Goal: Find specific page/section

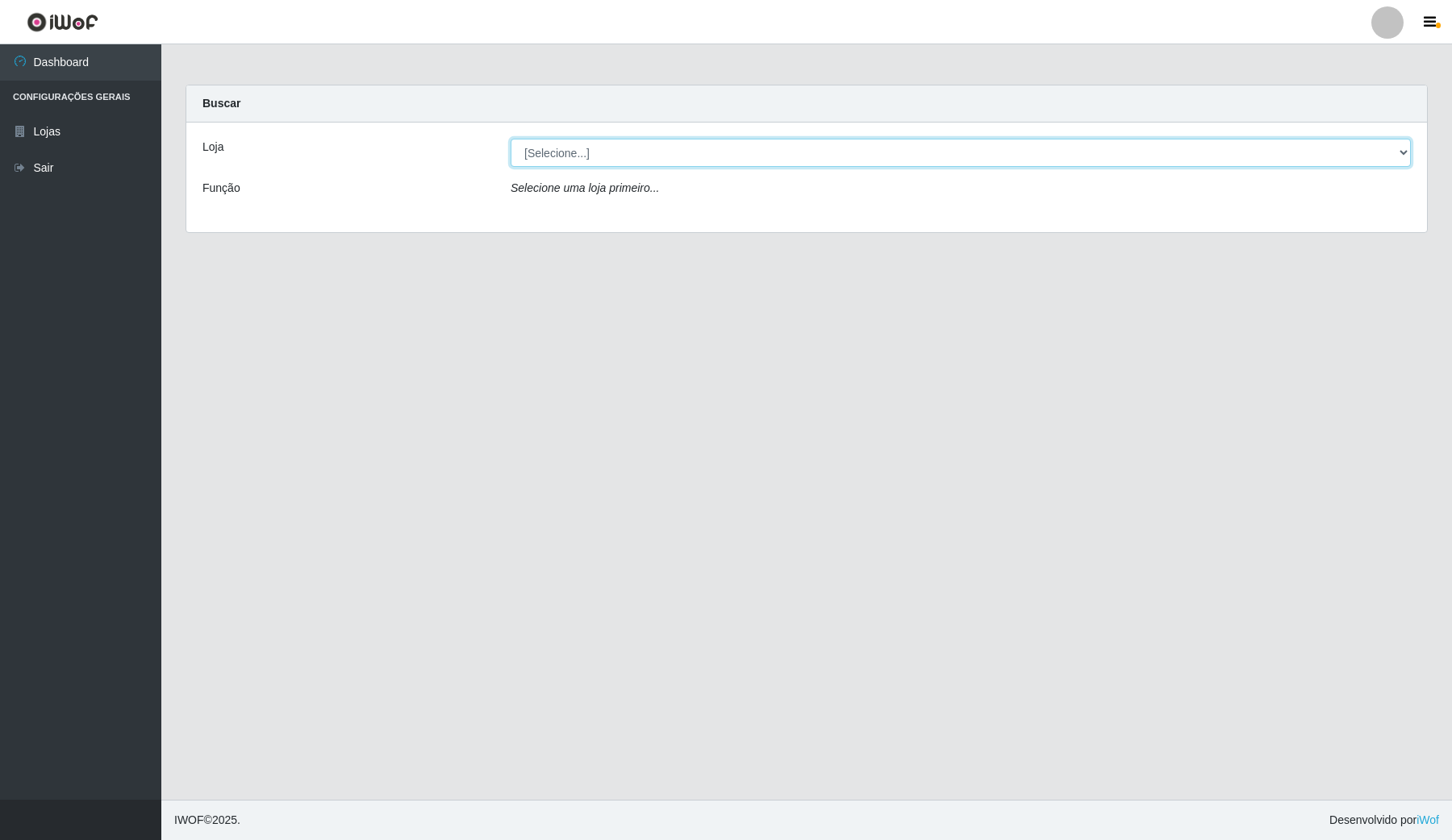
click at [616, 150] on select "[Selecione...] Rede Compras Supermercados - LOJA 4" at bounding box center [961, 153] width 901 height 28
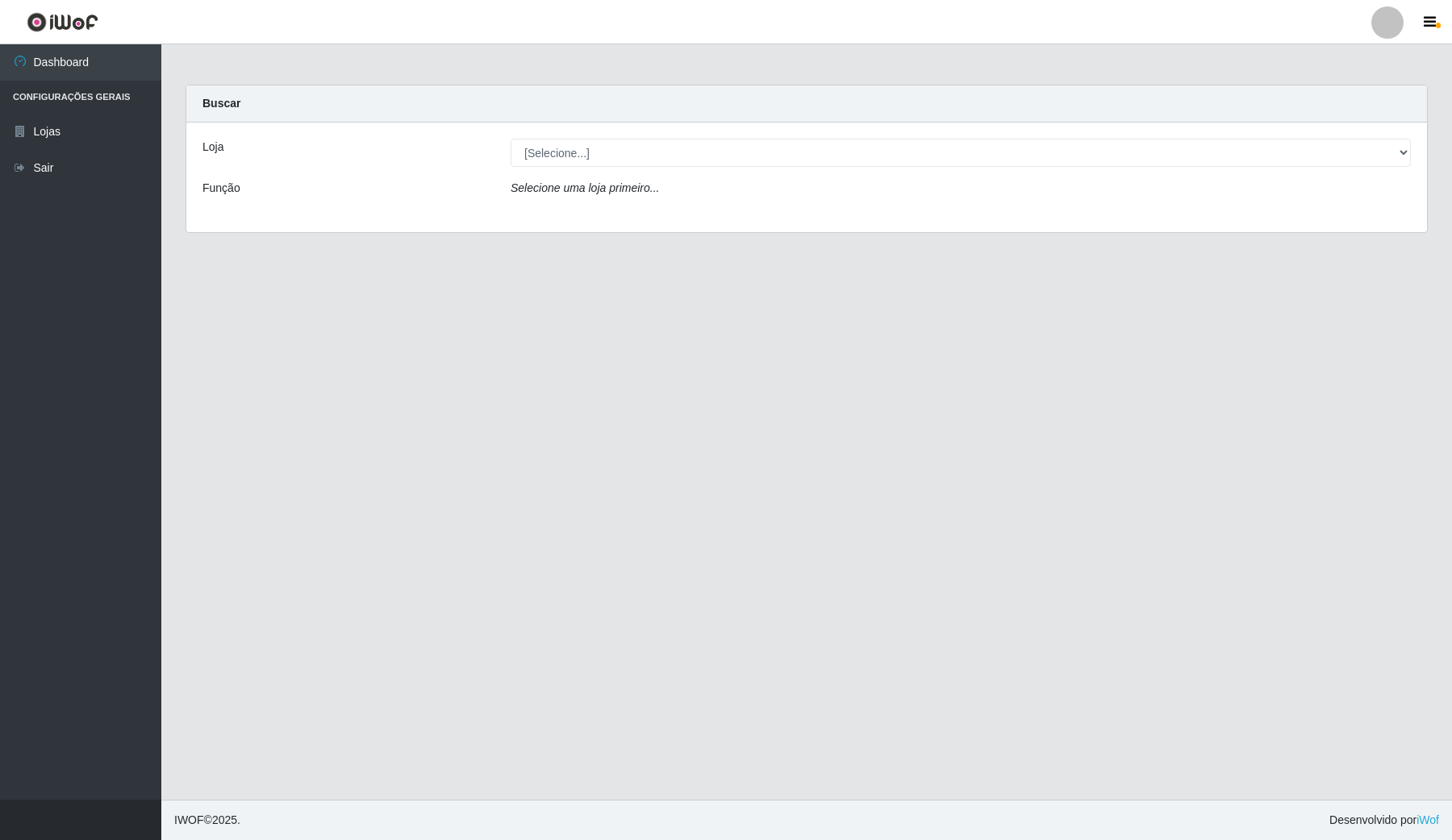
drag, startPoint x: 654, startPoint y: 222, endPoint x: 654, endPoint y: 185, distance: 37.0
click at [654, 222] on div "Loja [Selecione...] Rede Compras Supermercados - LOJA 4 Função Selecione uma lo…" at bounding box center [806, 177] width 1241 height 110
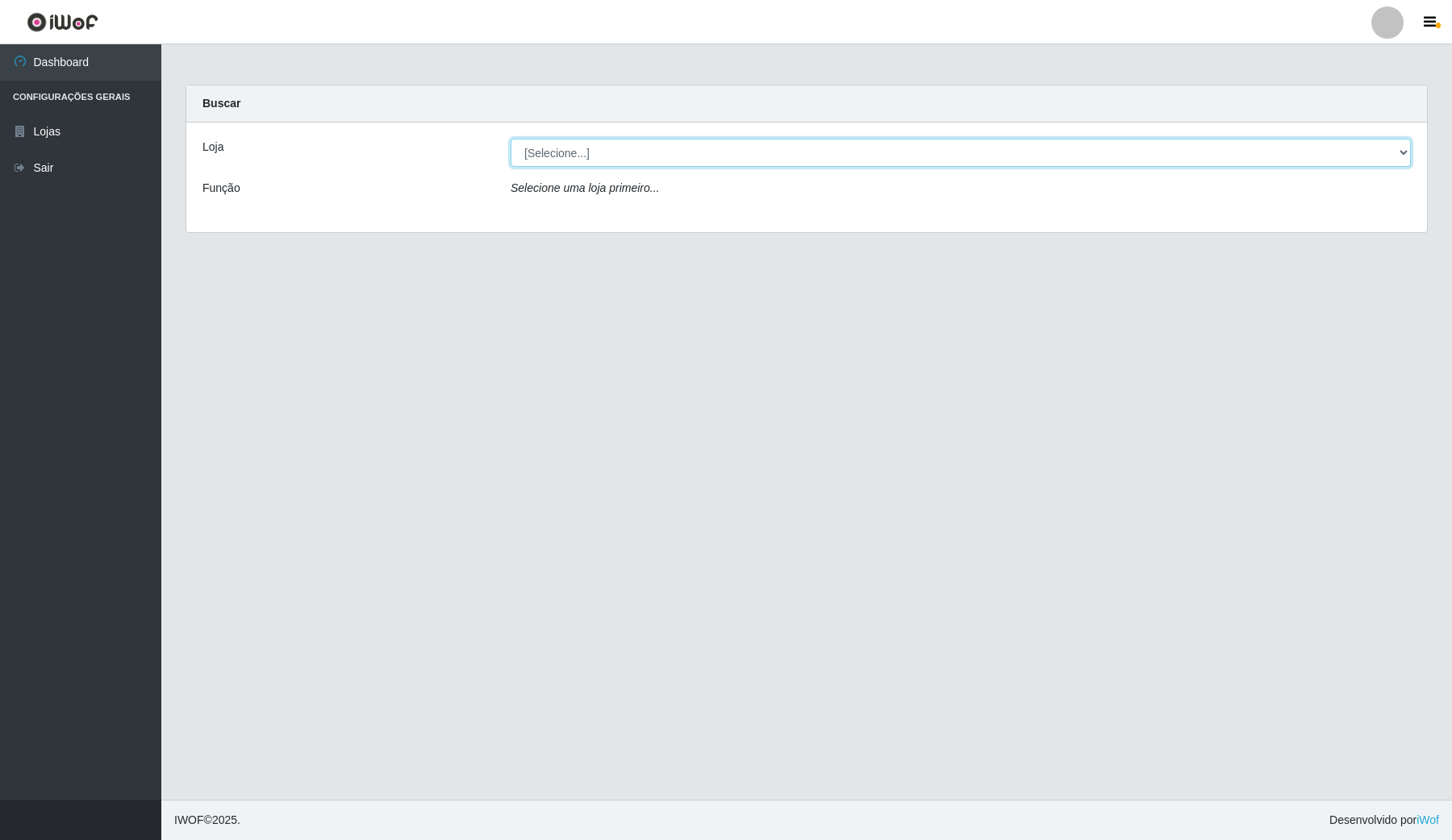
click at [639, 162] on select "[Selecione...] Rede Compras Supermercados - LOJA 4" at bounding box center [961, 153] width 901 height 28
select select "159"
click at [510, 139] on select "[Selecione...] Rede Compras Supermercados - LOJA 4" at bounding box center [961, 153] width 901 height 28
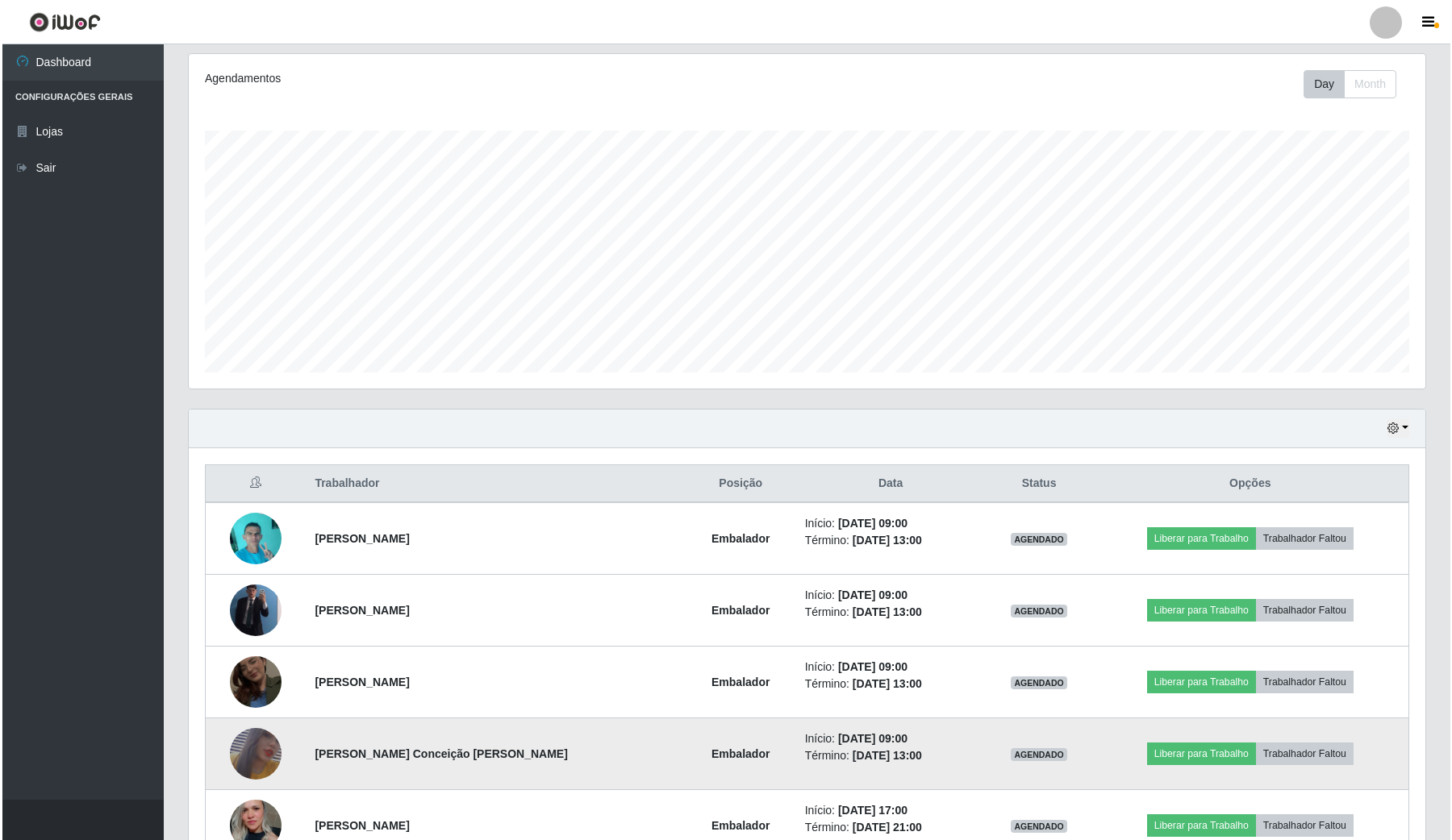
scroll to position [403, 0]
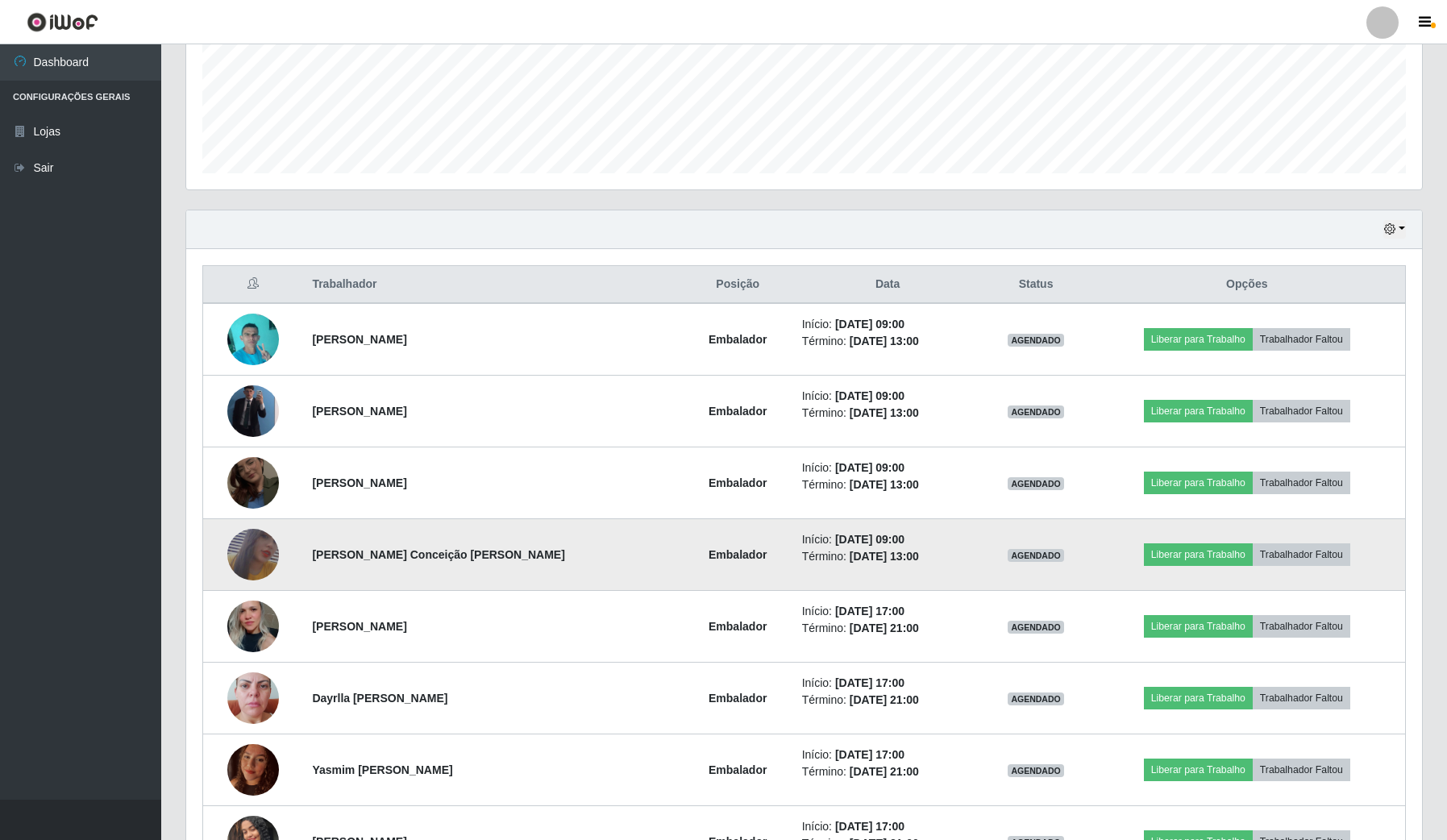
click at [264, 544] on img at bounding box center [253, 555] width 51 height 75
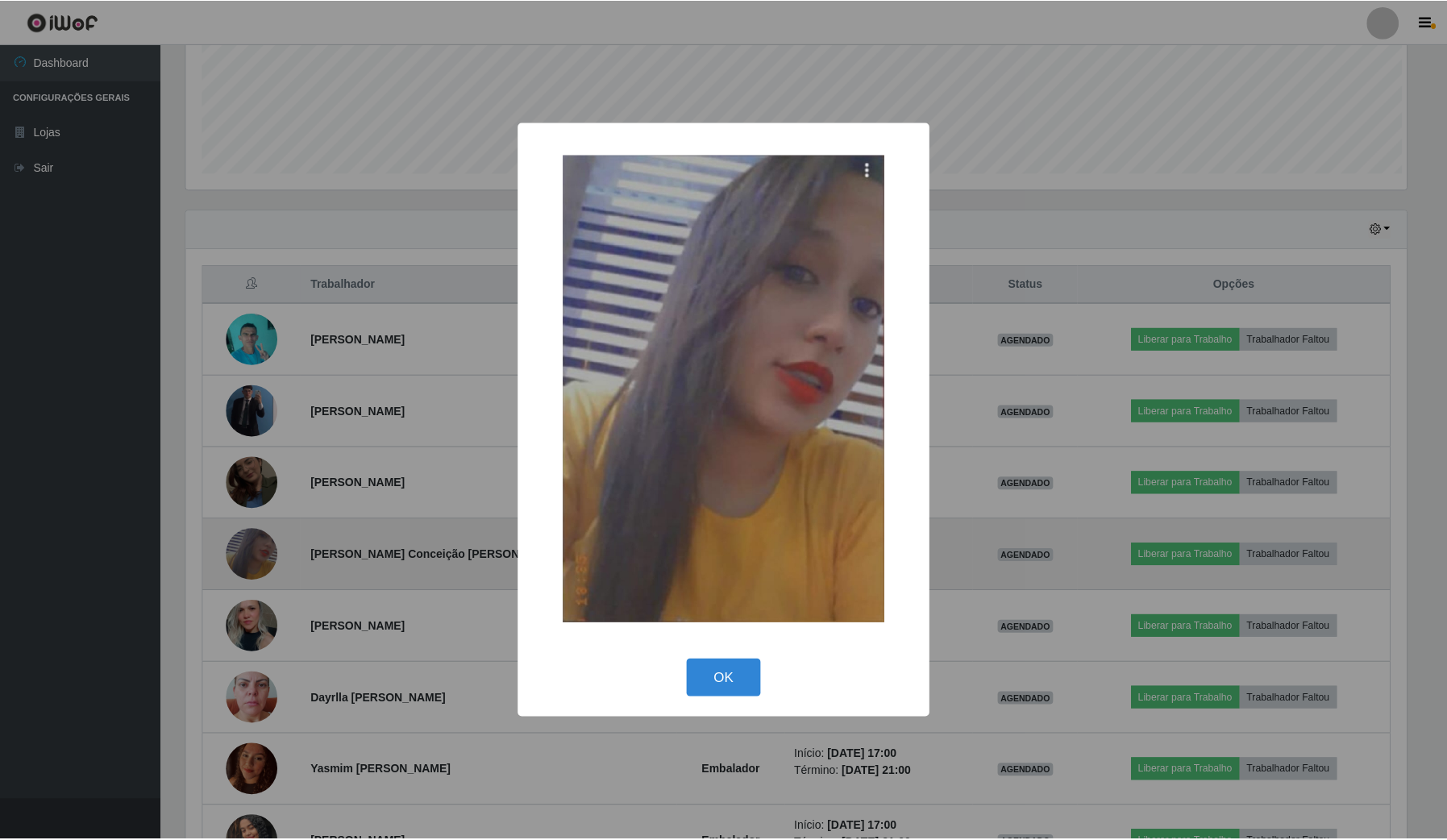
scroll to position [335, 1224]
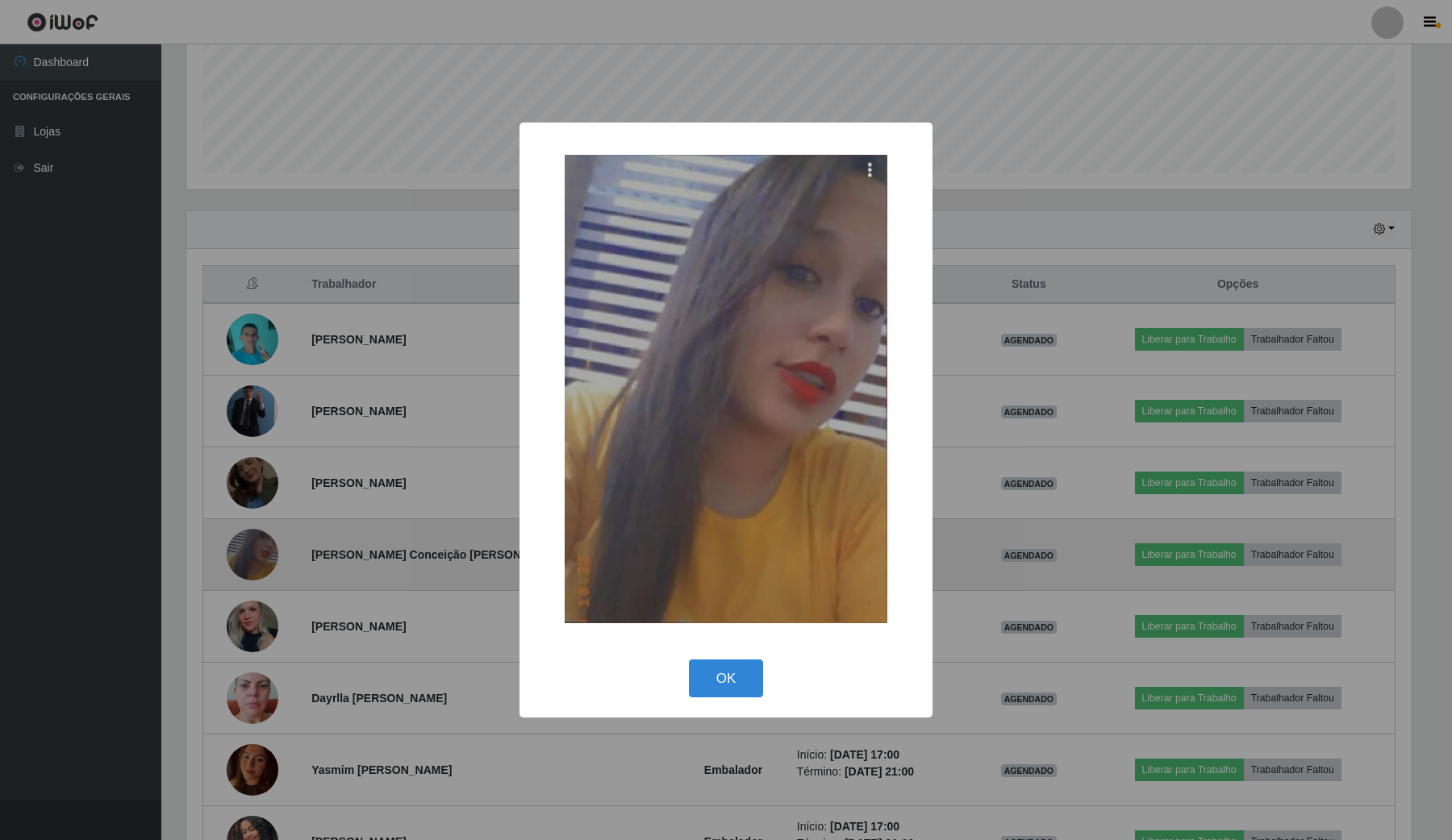
click at [264, 544] on div "× OK Cancel" at bounding box center [726, 420] width 1452 height 840
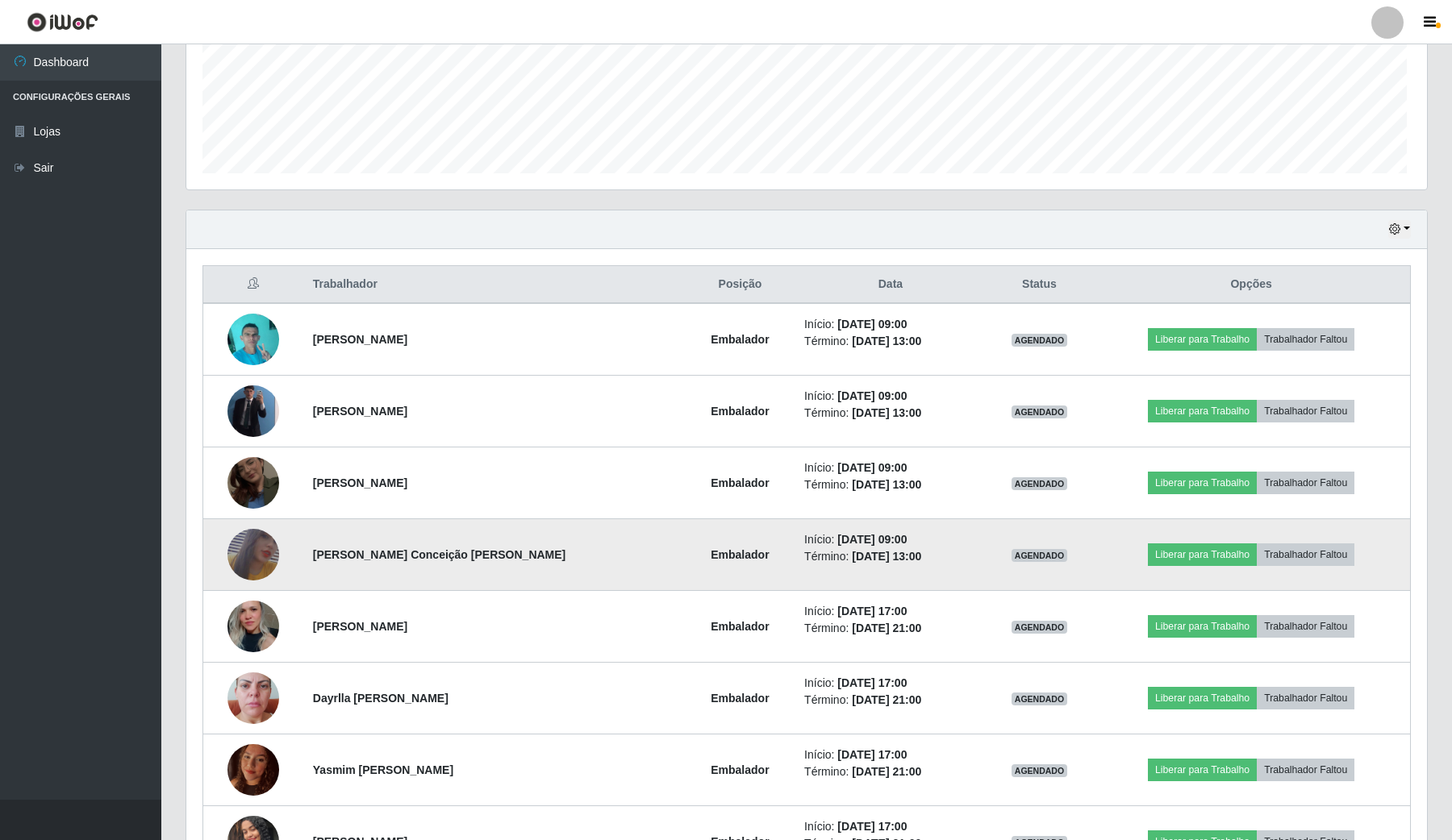
scroll to position [335, 1236]
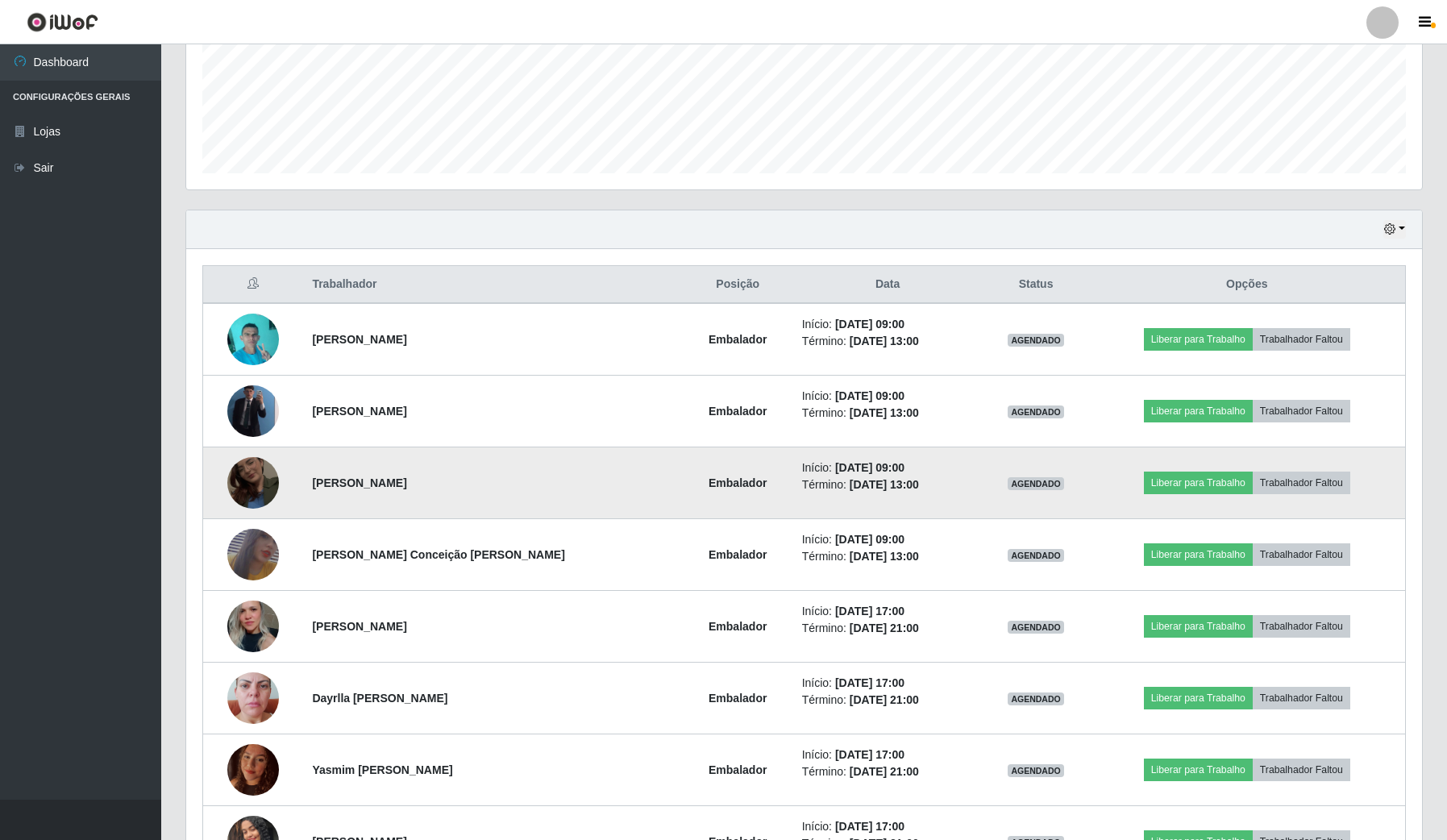
click at [258, 474] on img at bounding box center [253, 483] width 51 height 92
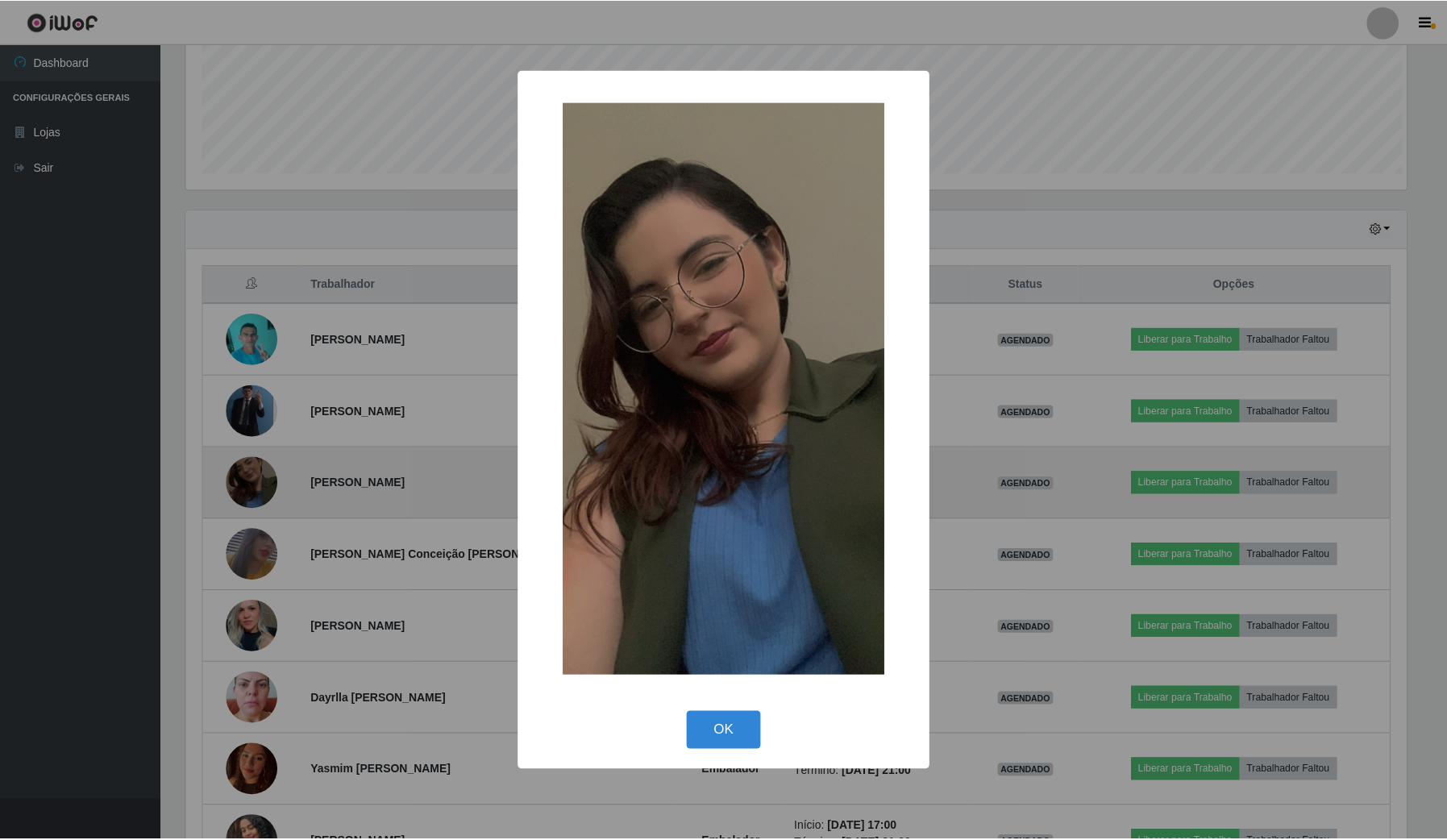
scroll to position [335, 1224]
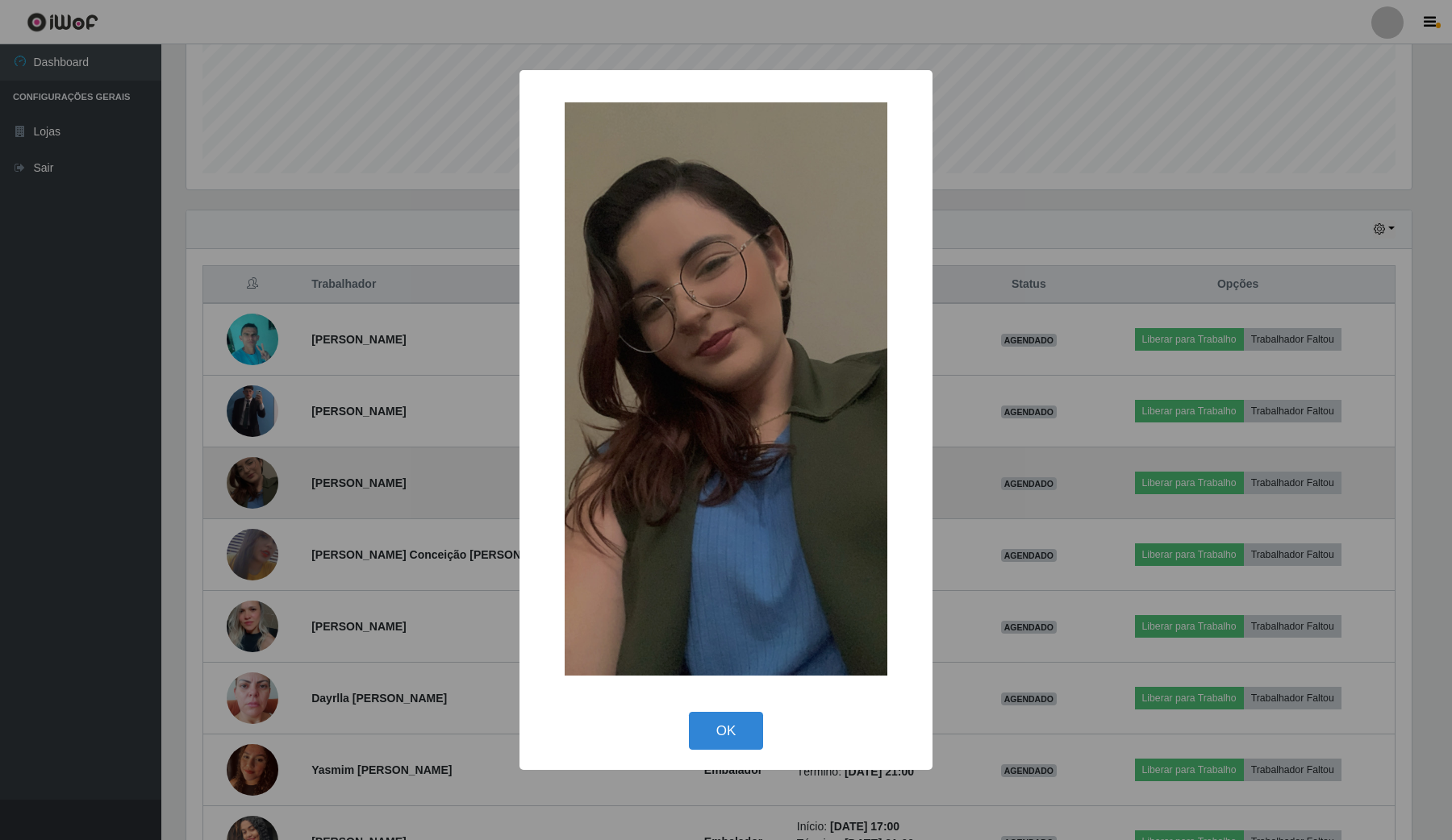
click at [258, 474] on div "× OK Cancel" at bounding box center [726, 420] width 1452 height 840
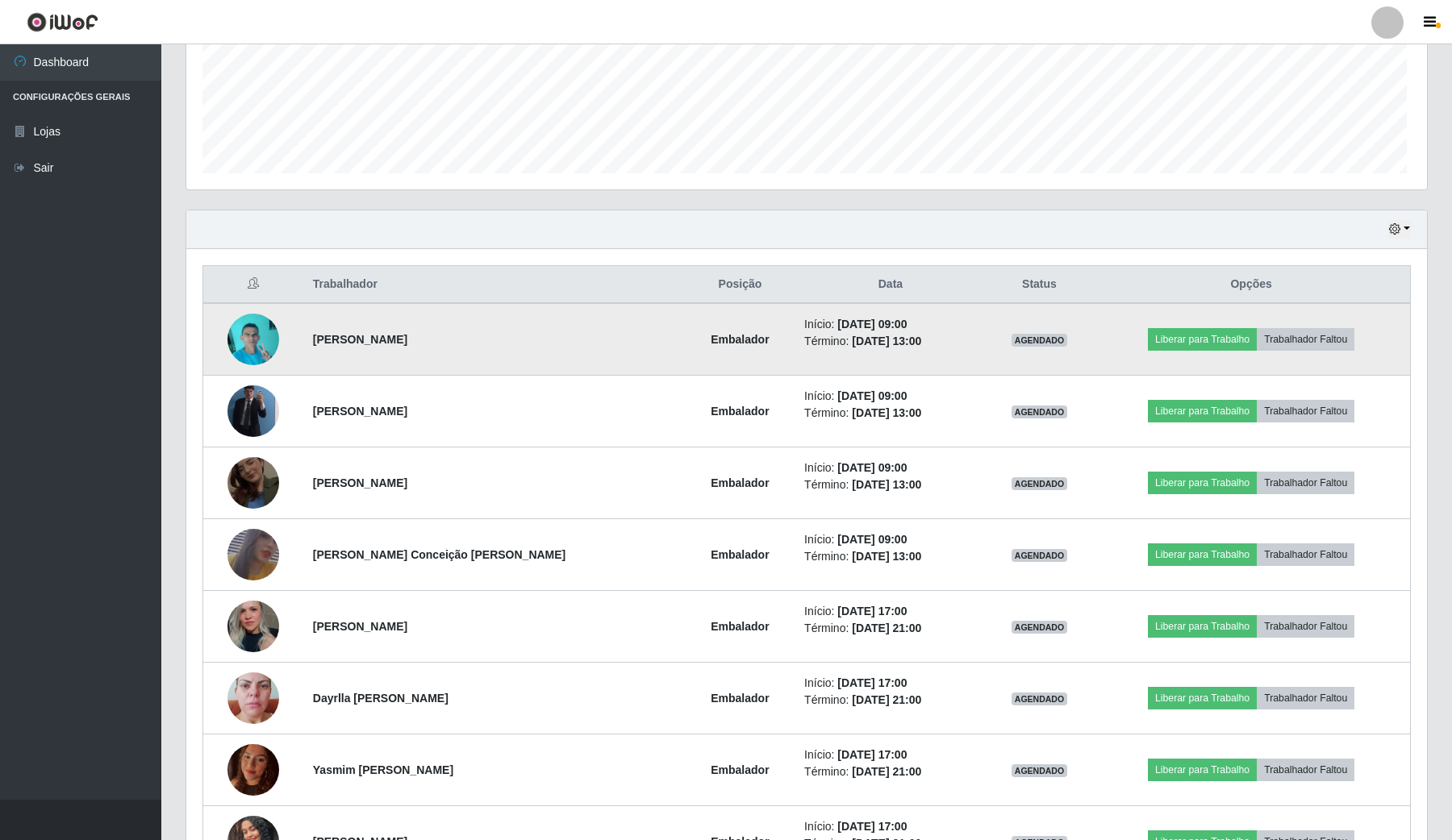
scroll to position [335, 1236]
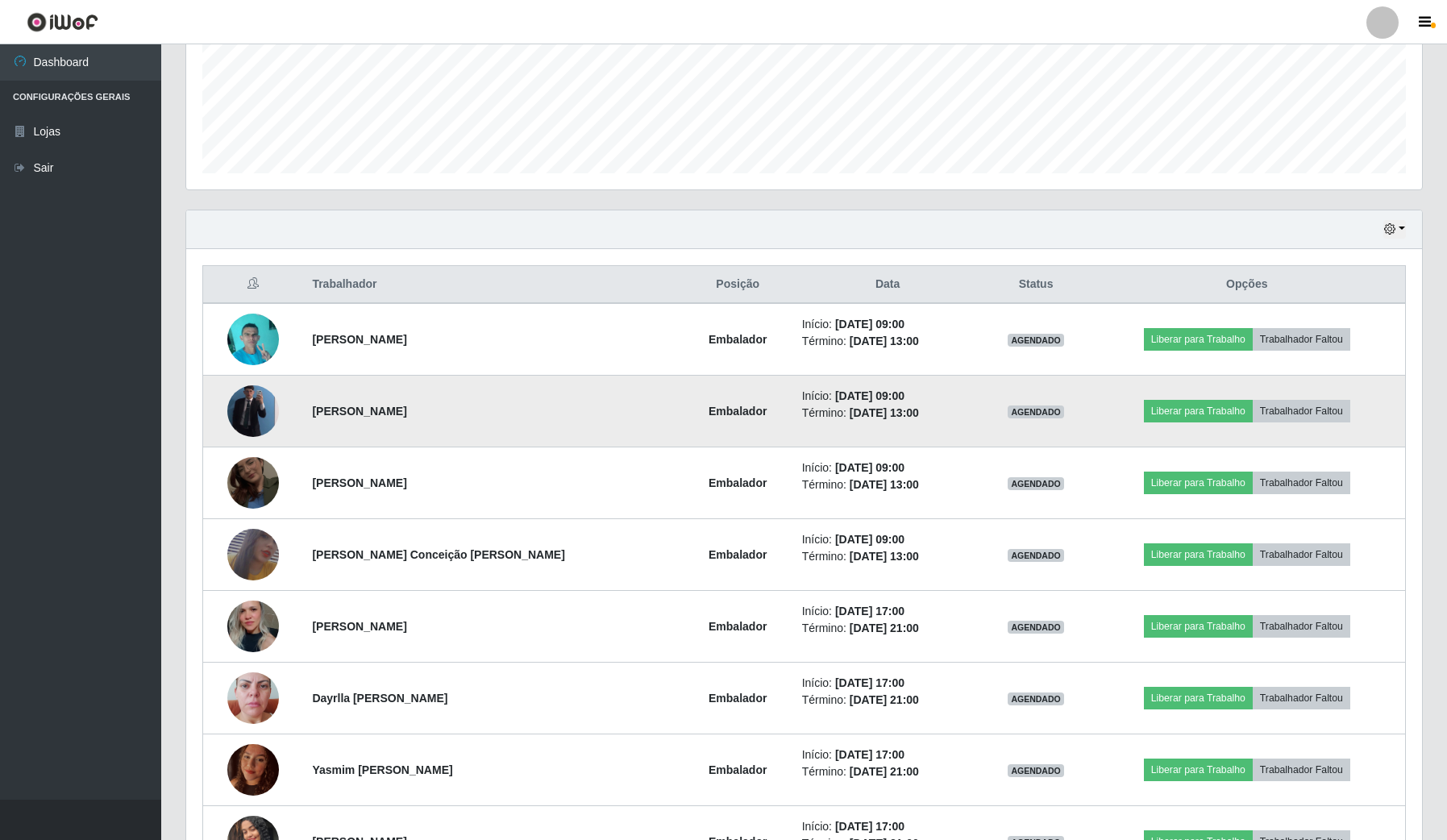
click at [235, 409] on img at bounding box center [253, 411] width 51 height 72
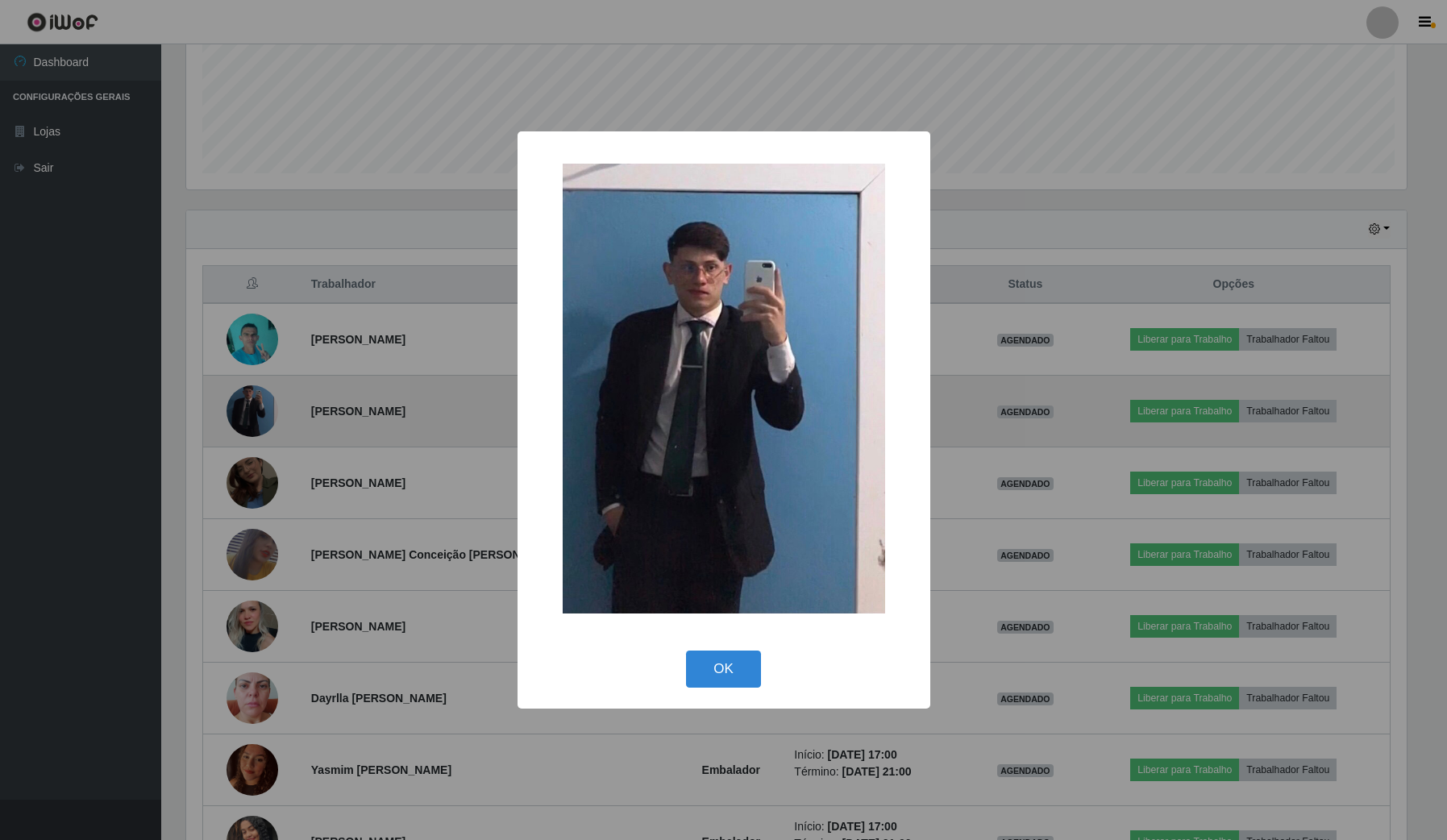
scroll to position [335, 1224]
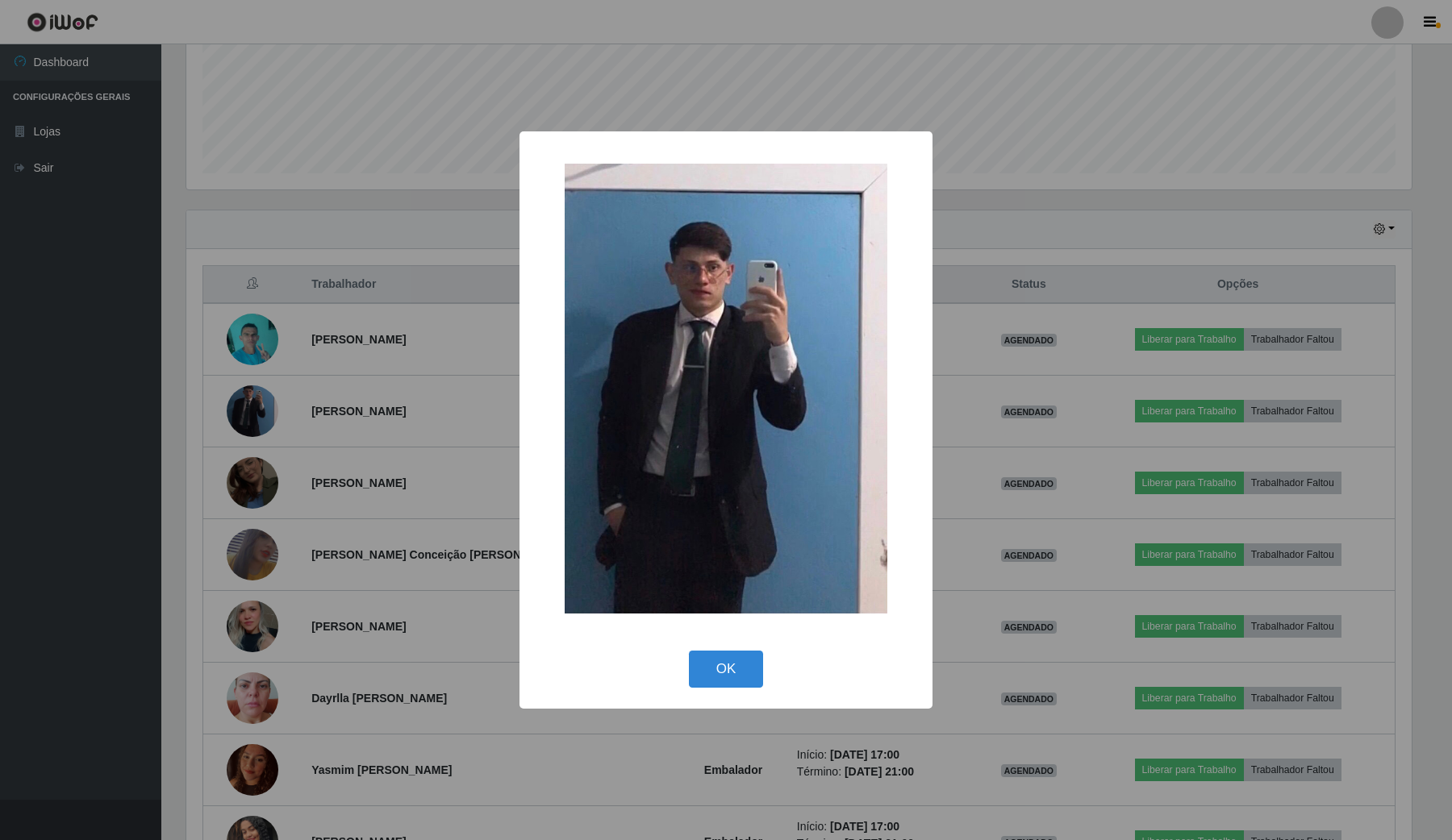
click at [251, 369] on div "× OK Cancel" at bounding box center [726, 420] width 1452 height 840
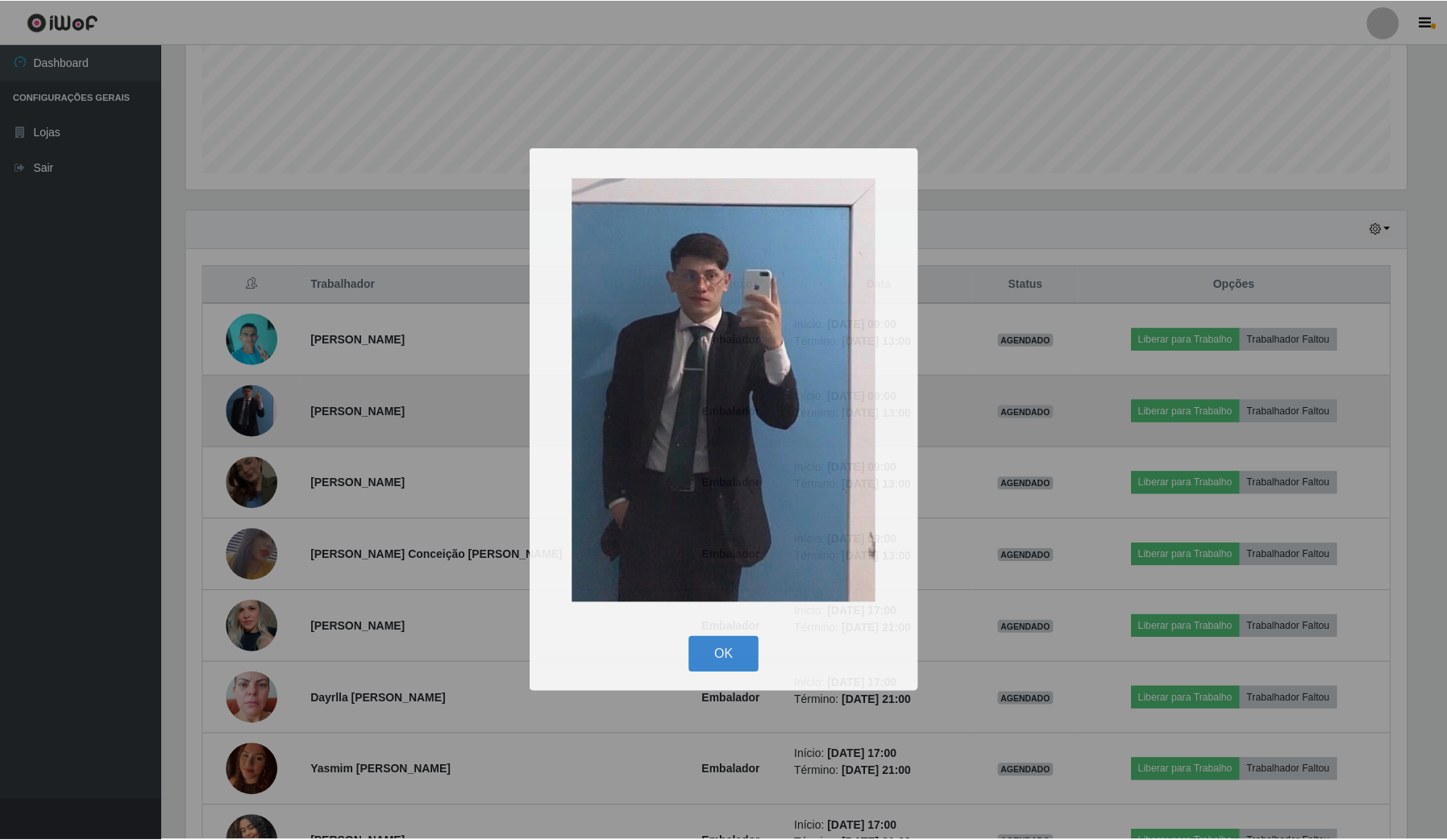
scroll to position [335, 1235]
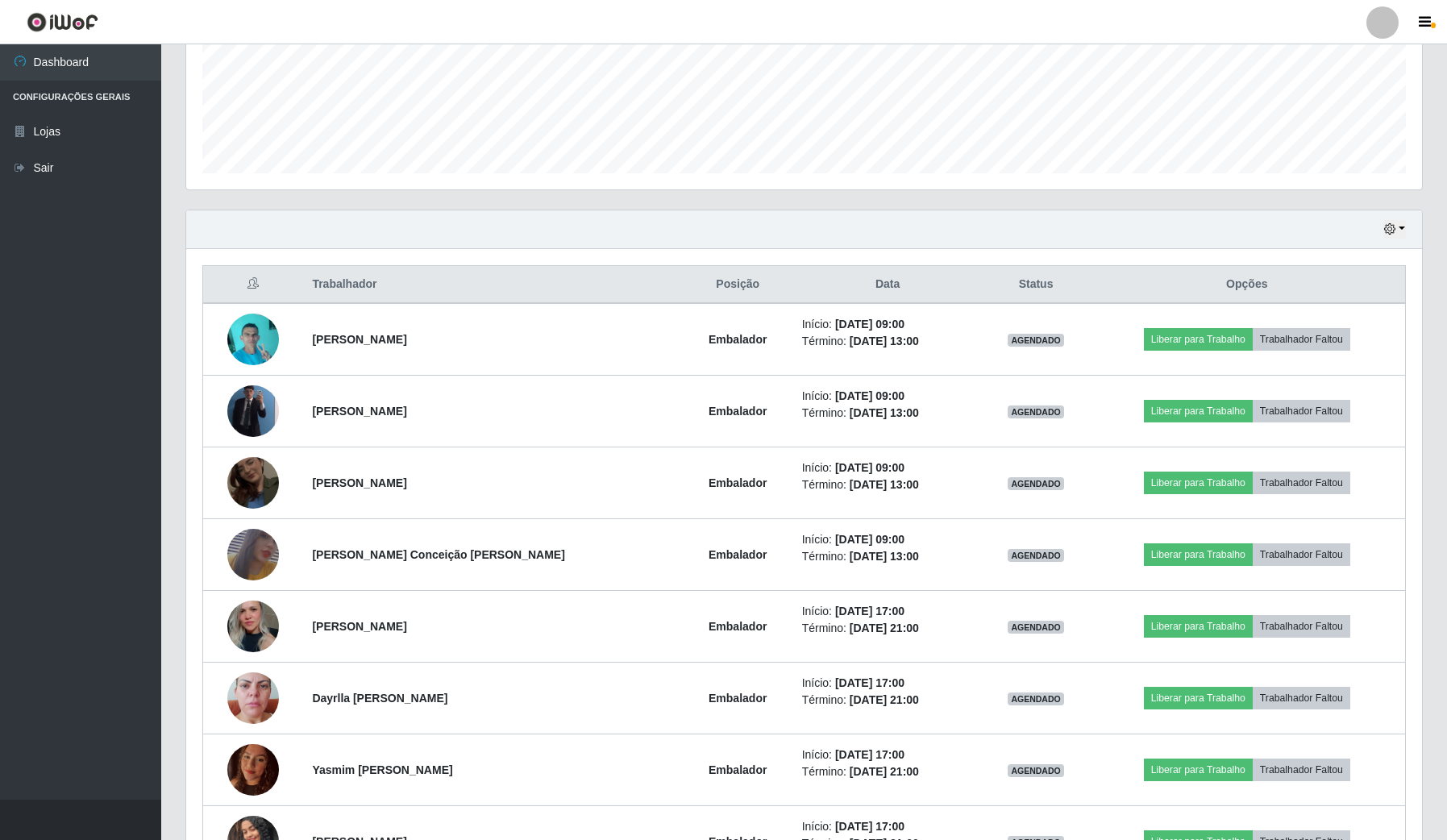
click at [2, 300] on ul "Dashboard Configurações Gerais Lojas Sair" at bounding box center [81, 422] width 161 height 755
